Goal: Transaction & Acquisition: Purchase product/service

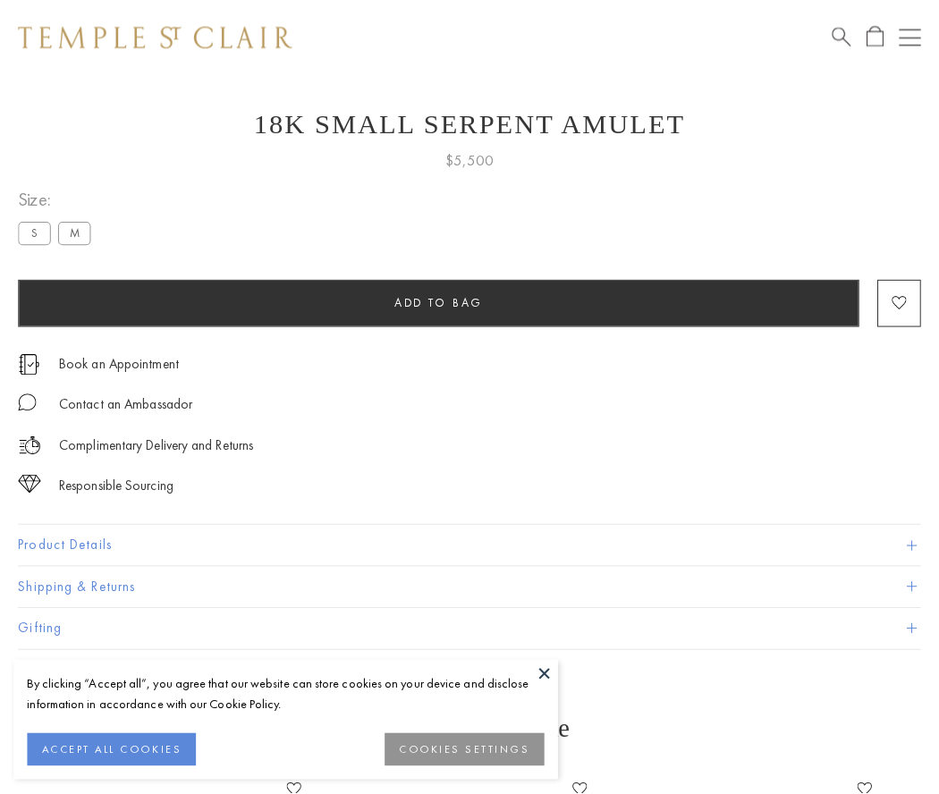
scroll to position [72, 0]
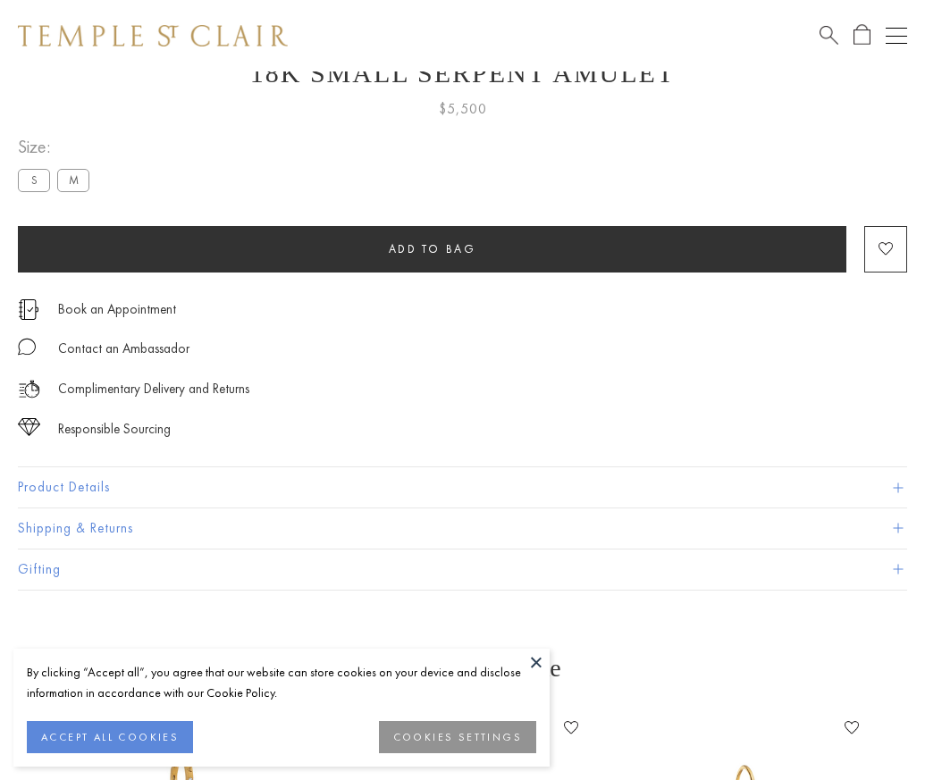
click at [432, 249] on span "Add to bag" at bounding box center [433, 248] width 88 height 15
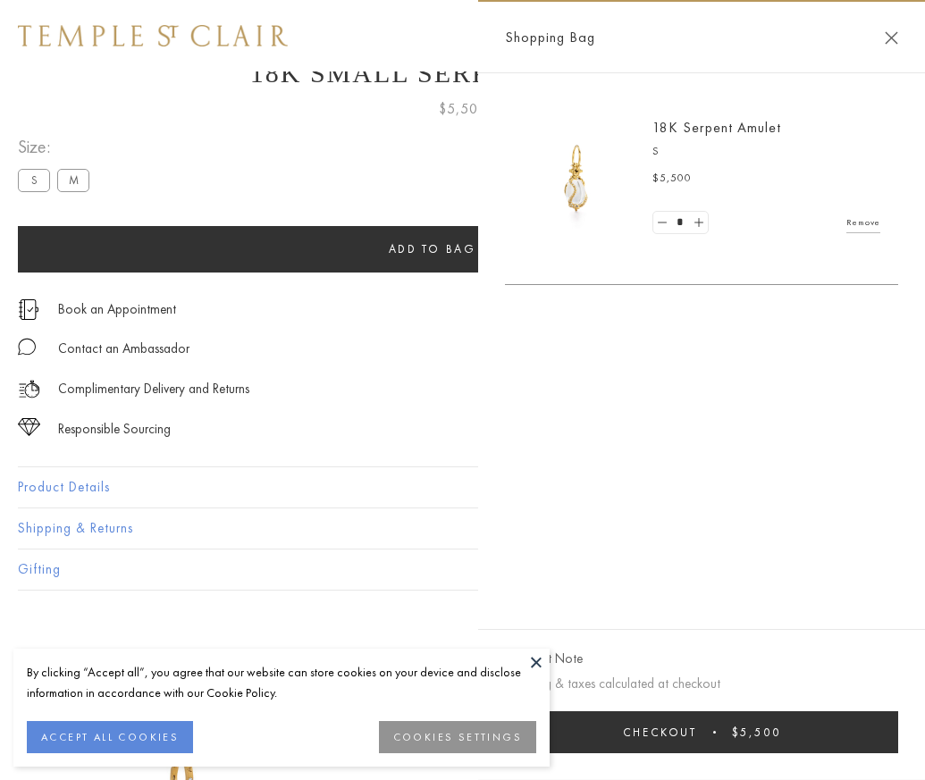
click at [753, 746] on button "Checkout $5,500" at bounding box center [701, 733] width 393 height 42
